Goal: Use online tool/utility: Utilize a website feature to perform a specific function

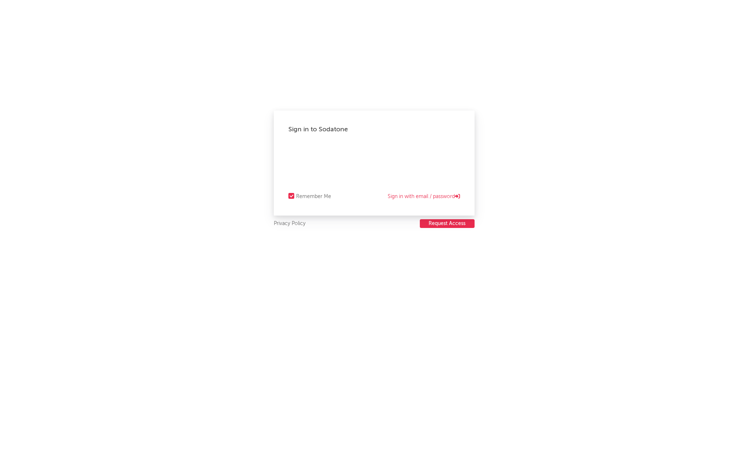
select select "recorded_music"
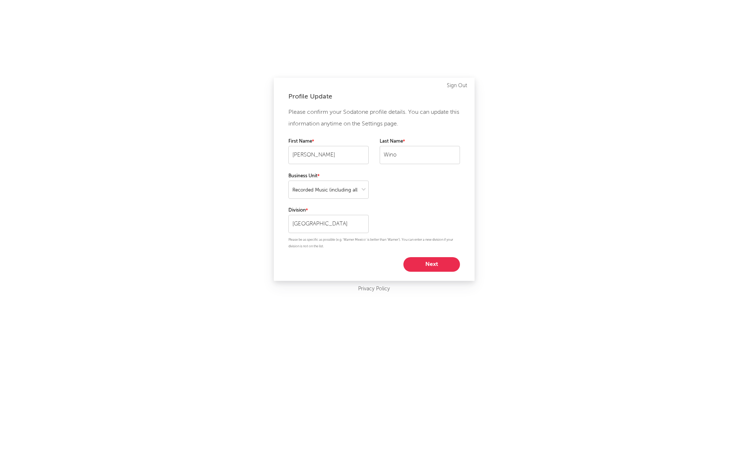
click at [422, 268] on button "Next" at bounding box center [431, 264] width 57 height 15
select select "other"
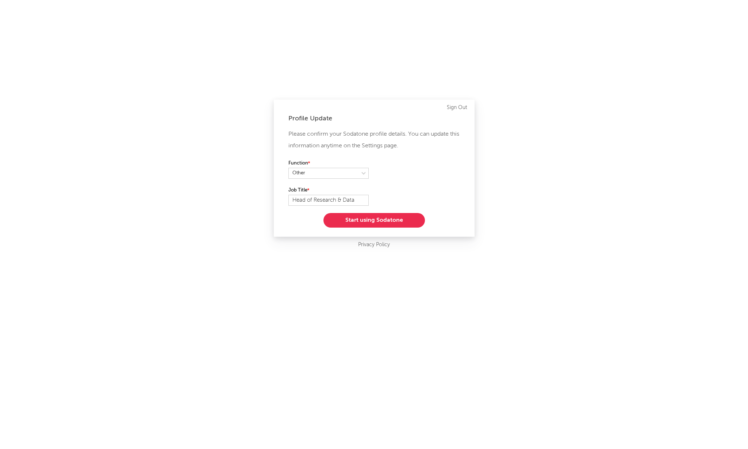
click at [346, 217] on button "Start using Sodatone" at bounding box center [373, 220] width 101 height 15
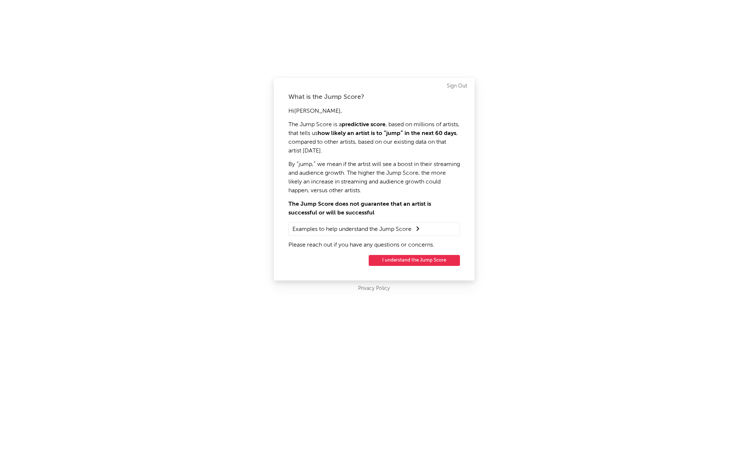
click at [397, 261] on button "I understand the Jump Score" at bounding box center [414, 260] width 91 height 11
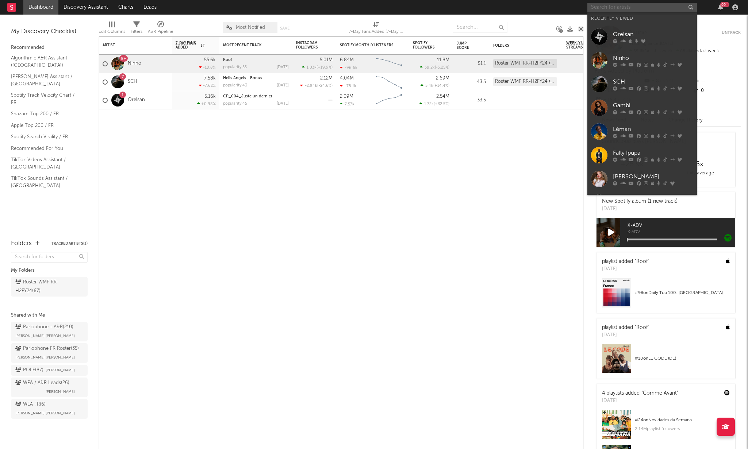
click at [618, 10] on input "text" at bounding box center [642, 7] width 110 height 9
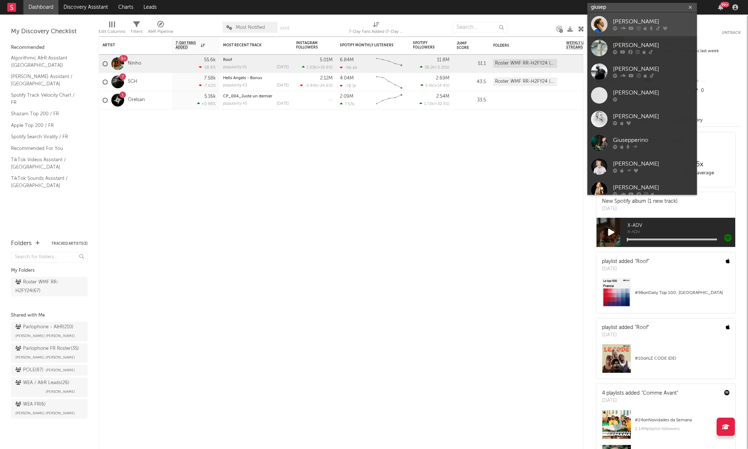
type input "giusep"
click at [621, 21] on div "[PERSON_NAME]" at bounding box center [653, 22] width 80 height 9
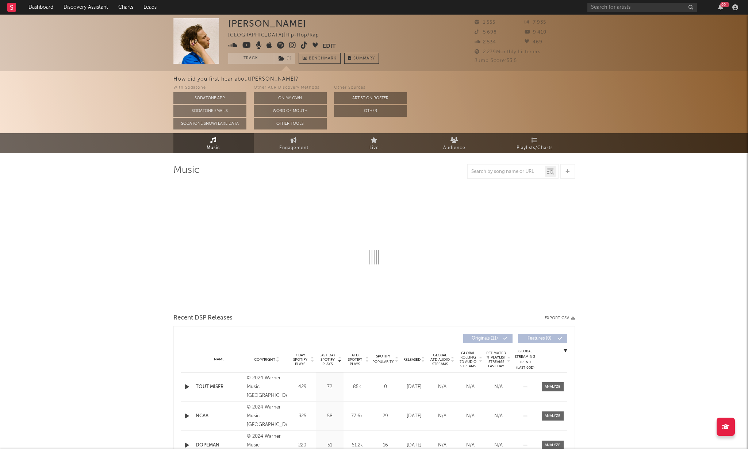
select select "1w"
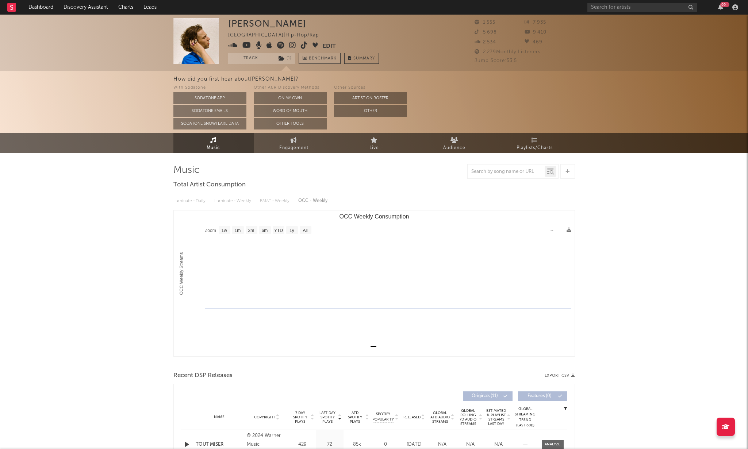
click at [327, 58] on span "Benchmark" at bounding box center [323, 58] width 28 height 9
